Goal: Find contact information: Find contact information

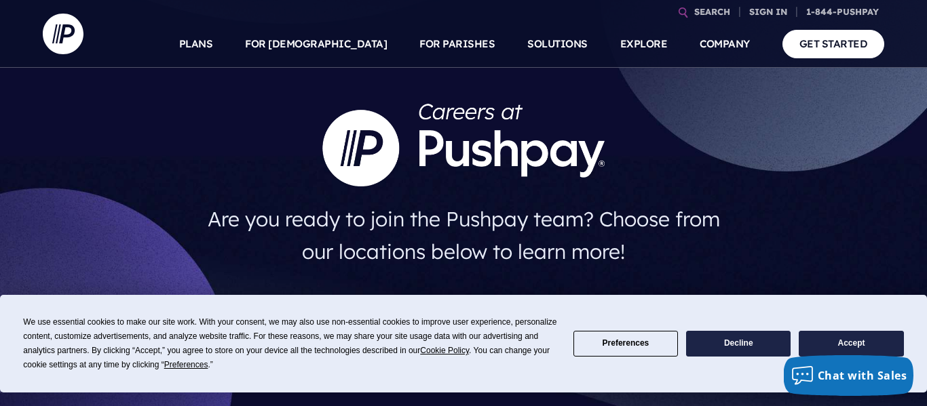
scroll to position [79, 0]
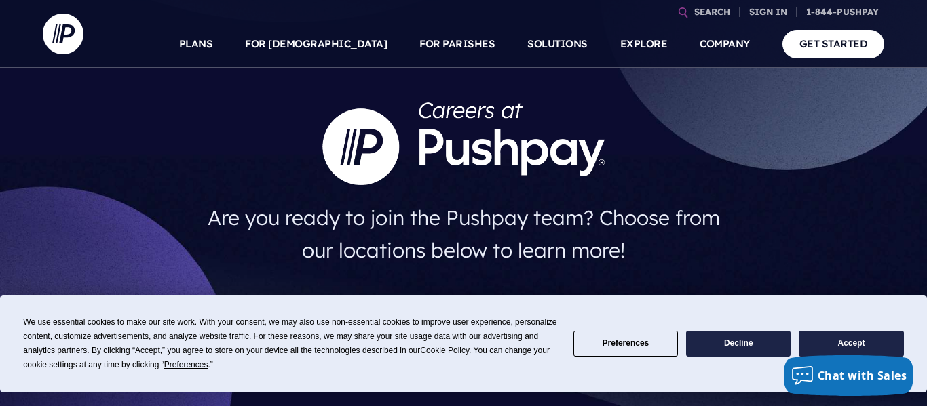
click at [849, 339] on button "Accept" at bounding box center [850, 344] width 104 height 26
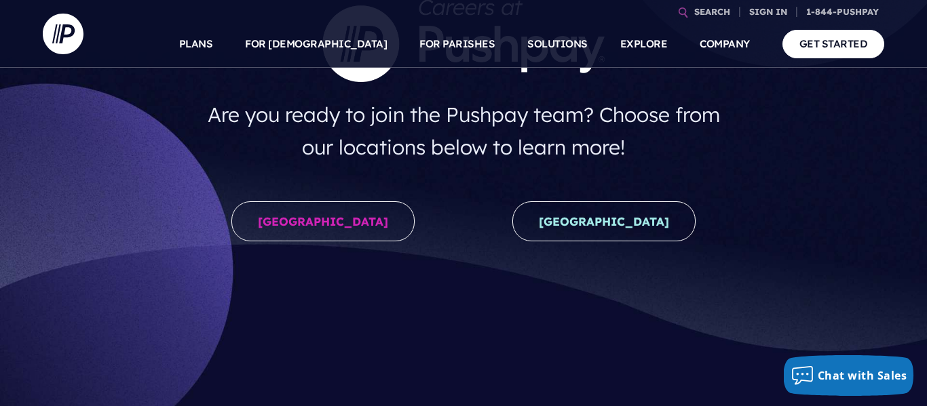
scroll to position [184, 0]
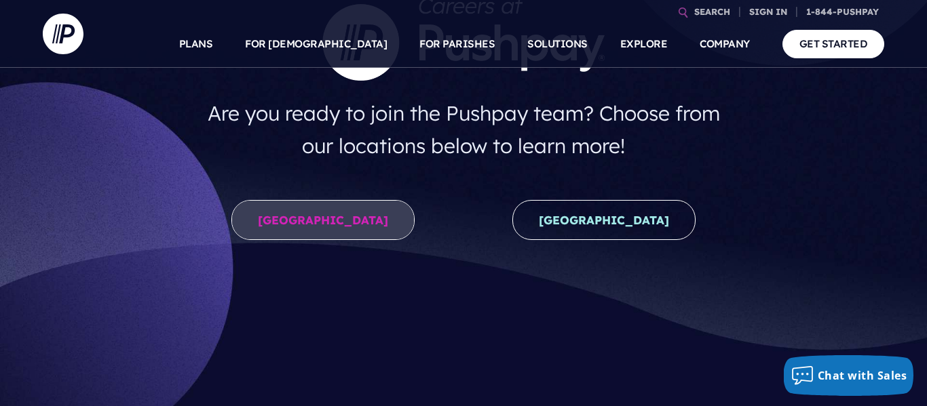
click at [300, 202] on link "[GEOGRAPHIC_DATA]" at bounding box center [322, 220] width 183 height 40
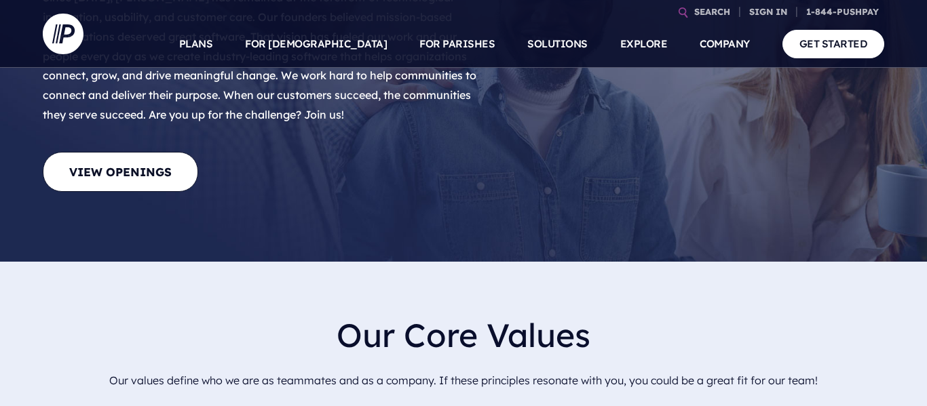
click at [145, 152] on link "View Openings" at bounding box center [120, 172] width 155 height 40
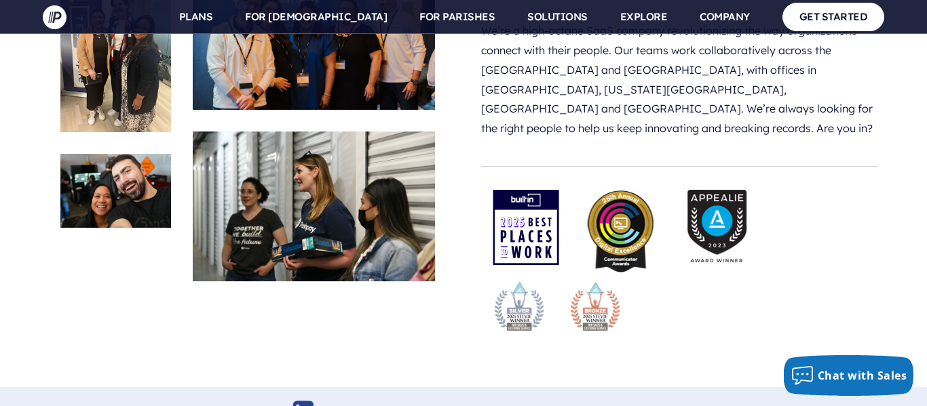
scroll to position [3163, 0]
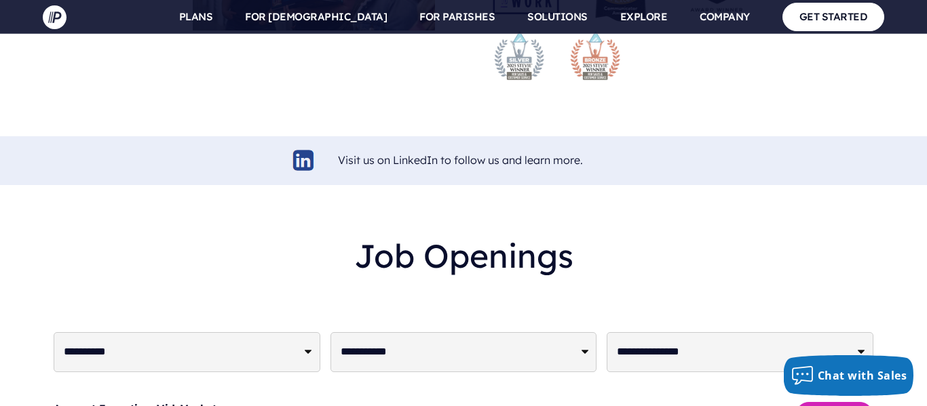
click at [414, 332] on select "**********" at bounding box center [463, 352] width 267 height 40
select select "**********"
click at [330, 332] on select "**********" at bounding box center [463, 352] width 267 height 40
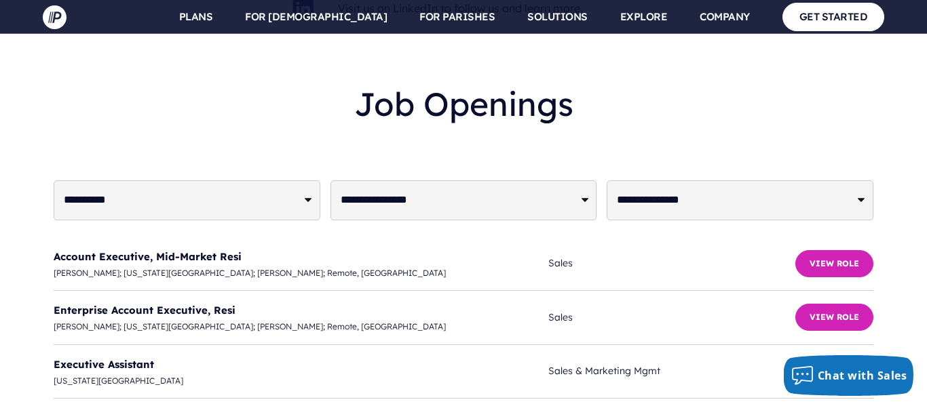
scroll to position [3319, 0]
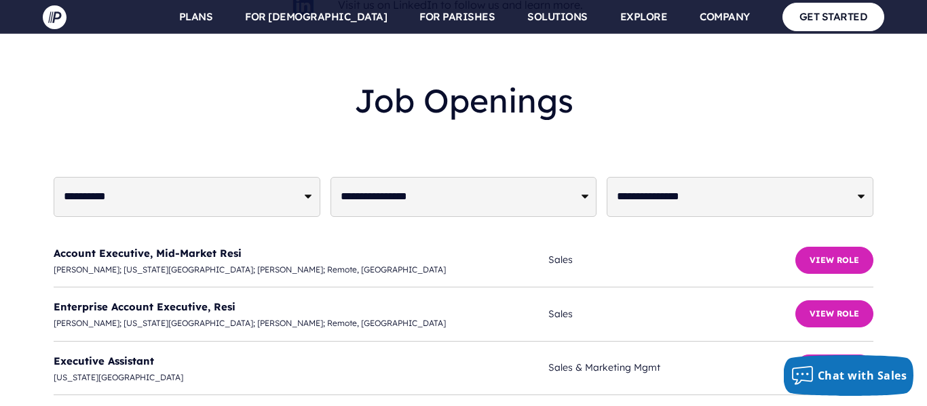
click at [529, 244] on span "Account Executive, Mid-Market Resi" at bounding box center [301, 253] width 495 height 18
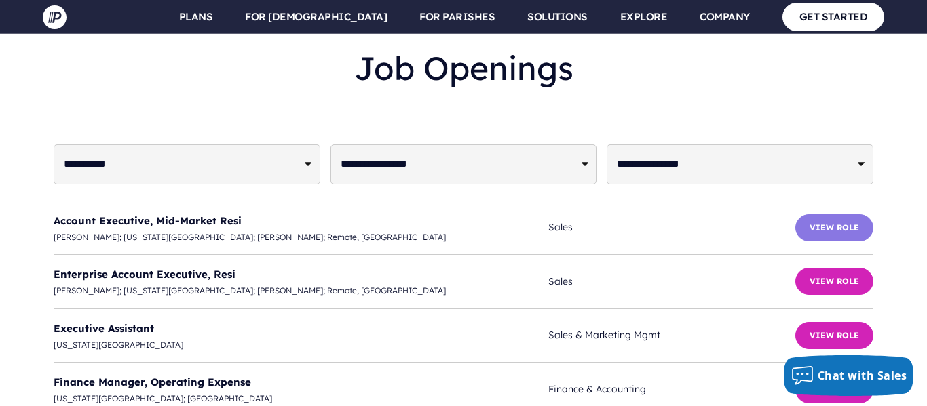
scroll to position [3350, 0]
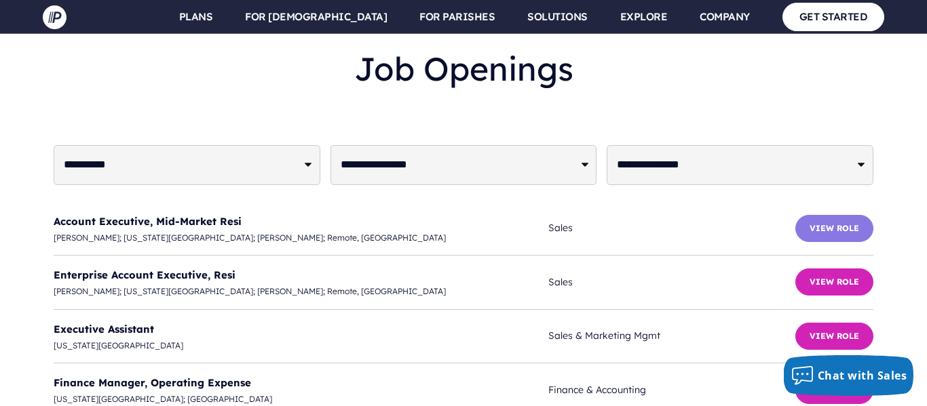
click at [813, 215] on button "View Role" at bounding box center [834, 228] width 78 height 27
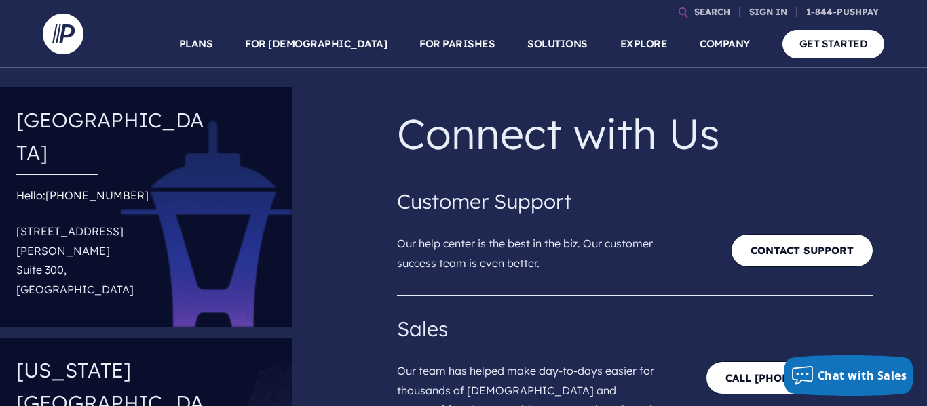
drag, startPoint x: 9, startPoint y: 196, endPoint x: 128, endPoint y: 234, distance: 125.3
click at [128, 234] on div "Seattle Hello: (844) 787-4729 18300 Redmond Way Suite 300, Redmond, WA 98052" at bounding box center [146, 207] width 292 height 239
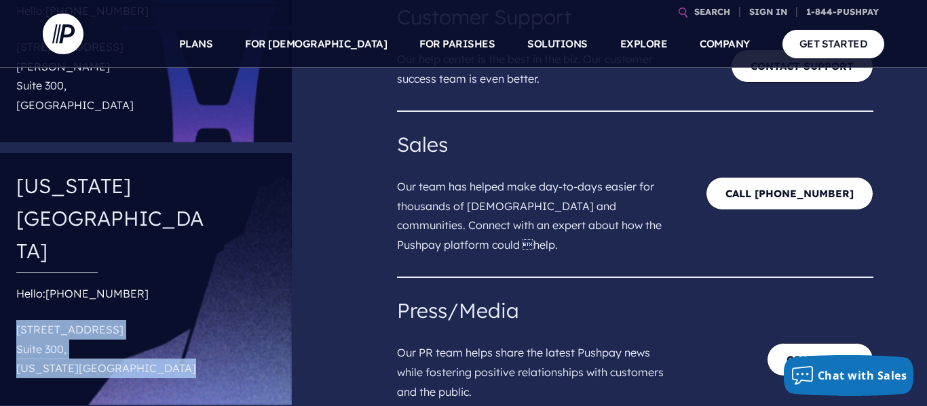
drag, startPoint x: 12, startPoint y: 209, endPoint x: 168, endPoint y: 245, distance: 160.1
click at [168, 245] on div "Colorado Springs Hello: (844) 787-4729 10807 New Allegiance Dr Suite 300, Color…" at bounding box center [146, 279] width 292 height 252
copy p "10807 New Allegiance Dr Suite 300, Colorado Springs, CO 80921"
